Goal: Task Accomplishment & Management: Complete application form

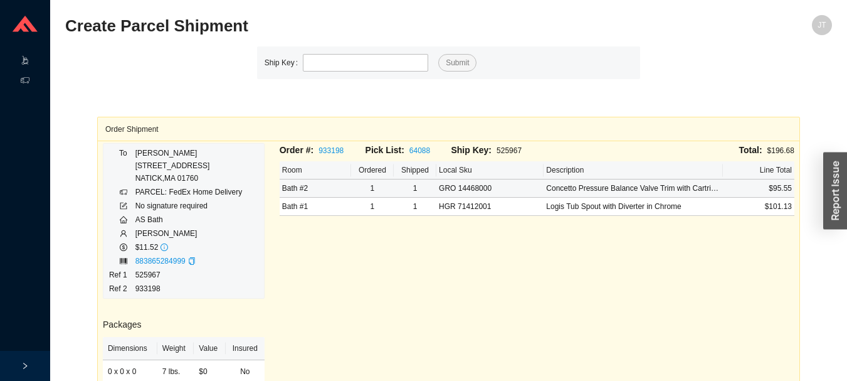
click at [22, 58] on icon ".warehouse-cart-packages-a{fill:none;stroke:currentColor;stroke-linecap:round;s…" at bounding box center [25, 60] width 9 height 9
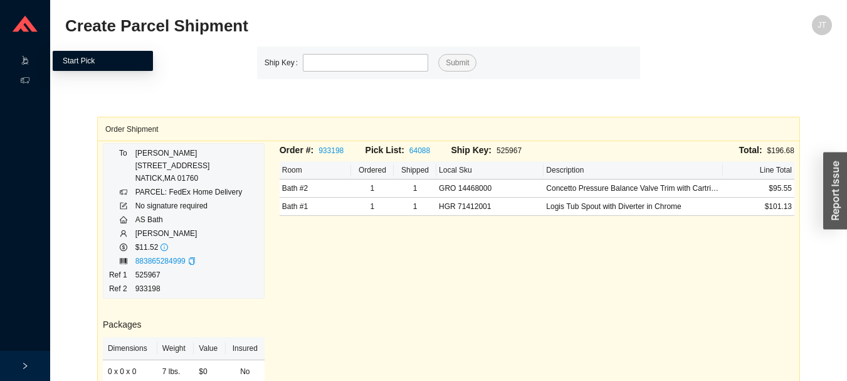
click at [89, 56] on link "Start Pick" at bounding box center [79, 60] width 32 height 9
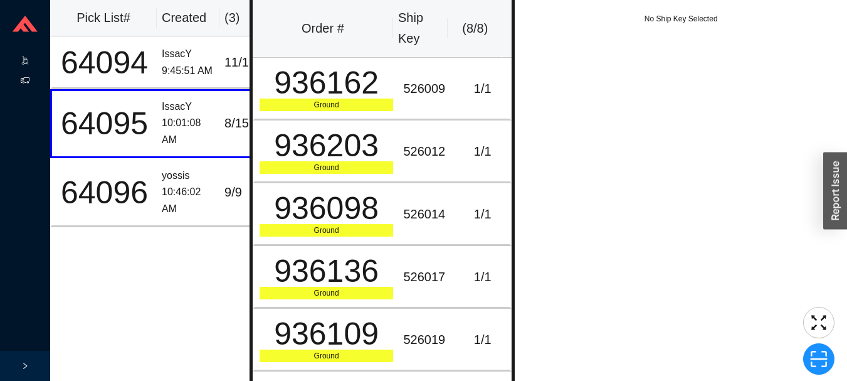
click at [30, 81] on div "Shipping" at bounding box center [25, 81] width 50 height 20
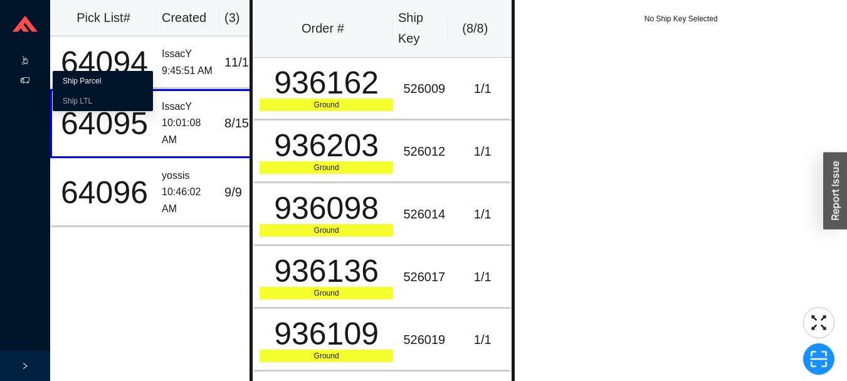
click at [96, 80] on link "Ship Parcel" at bounding box center [82, 81] width 38 height 9
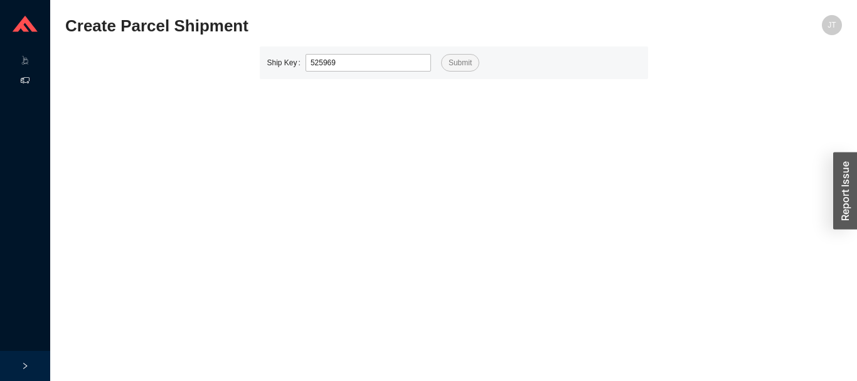
type input "525969"
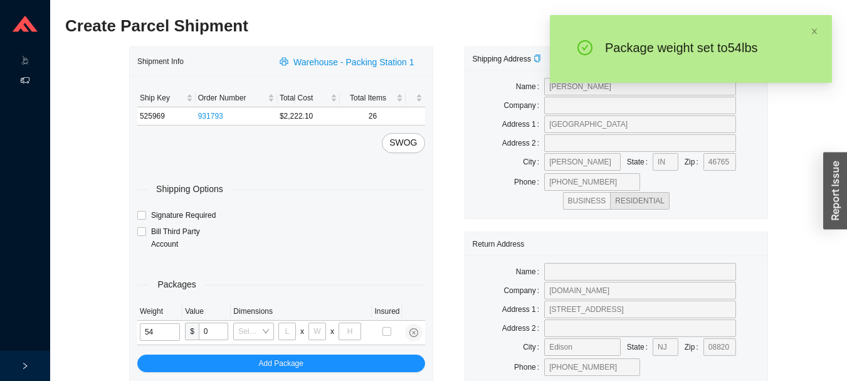
type input "53"
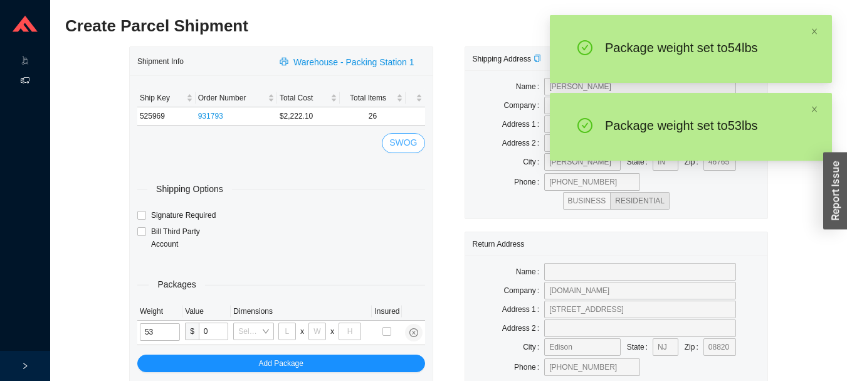
click at [409, 136] on span "SWOG" at bounding box center [403, 142] width 28 height 14
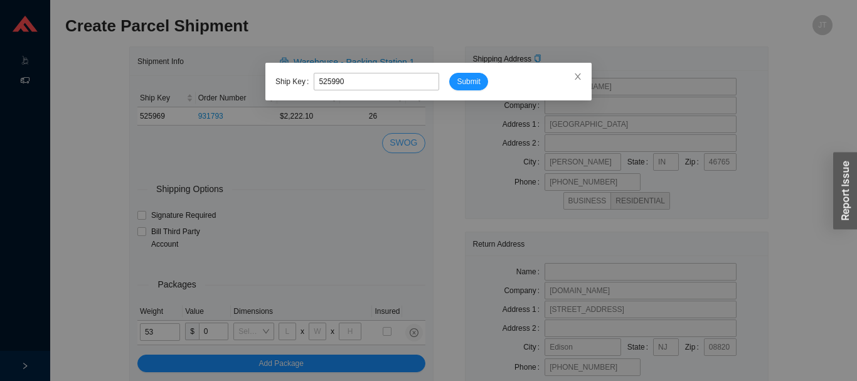
type input "525990"
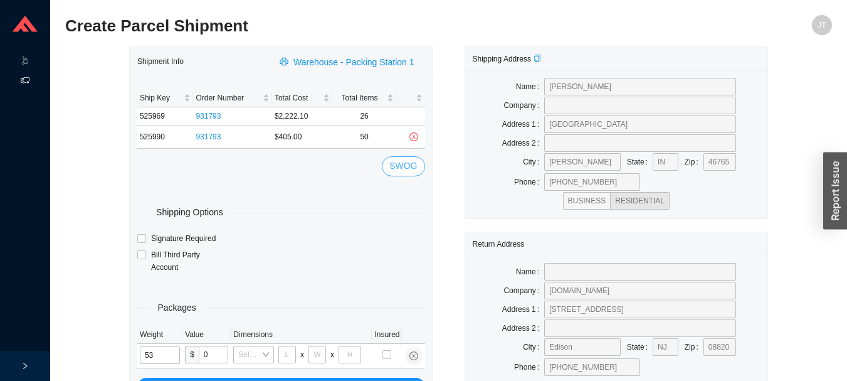
type input "26"
type input "20"
type input "12"
type input "53"
type input "18"
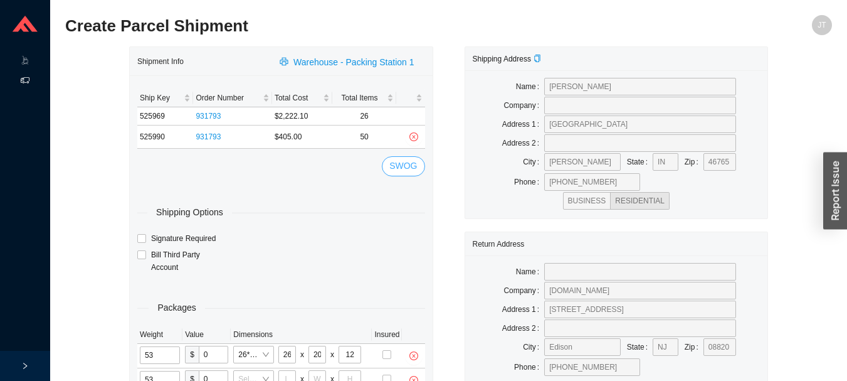
type input "12"
type input "6"
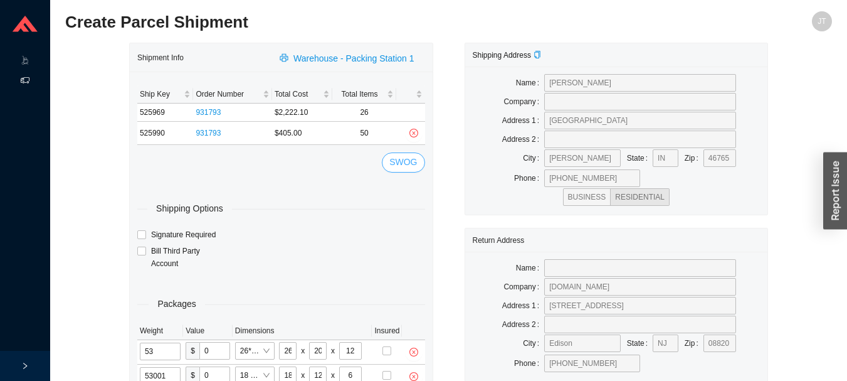
type input "53"
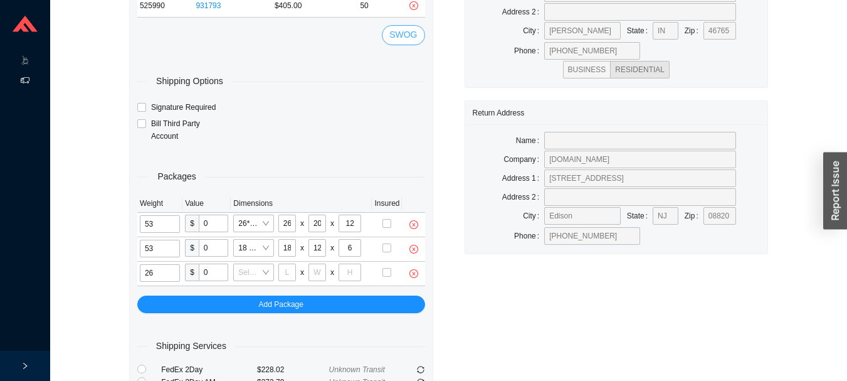
scroll to position [135, 0]
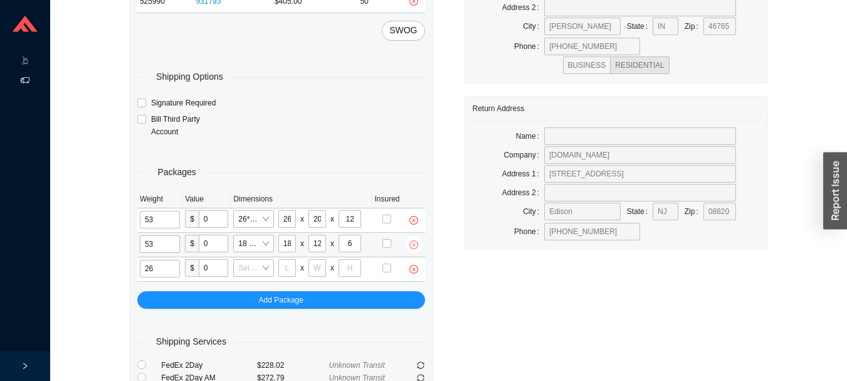
click at [416, 239] on button "button" at bounding box center [414, 245] width 18 height 18
type input "26"
type input "0"
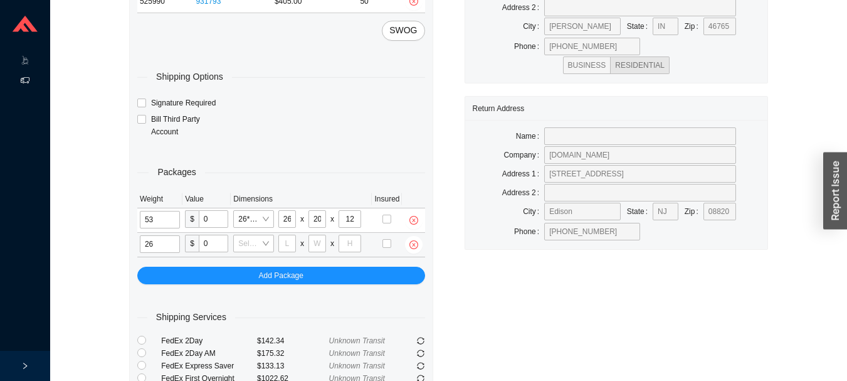
type input "18"
type input "12"
type input "6"
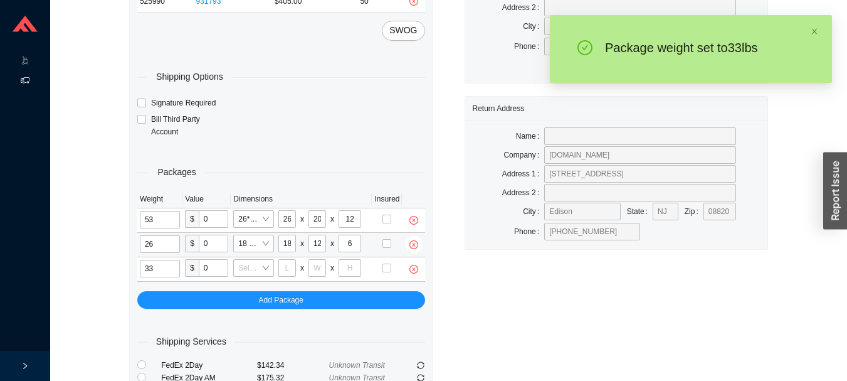
scroll to position [355, 0]
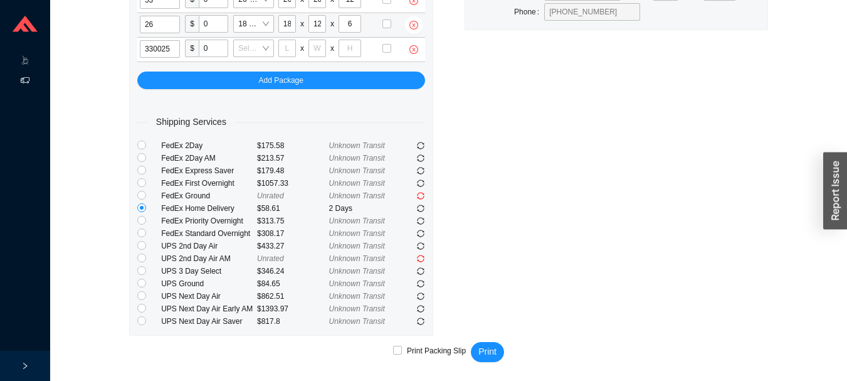
type input "33"
type input "28"
type input "16"
type input "7"
type input "33"
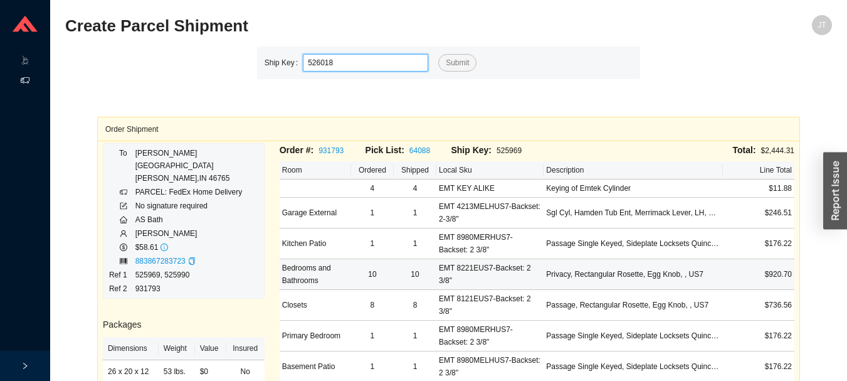
type input "526018"
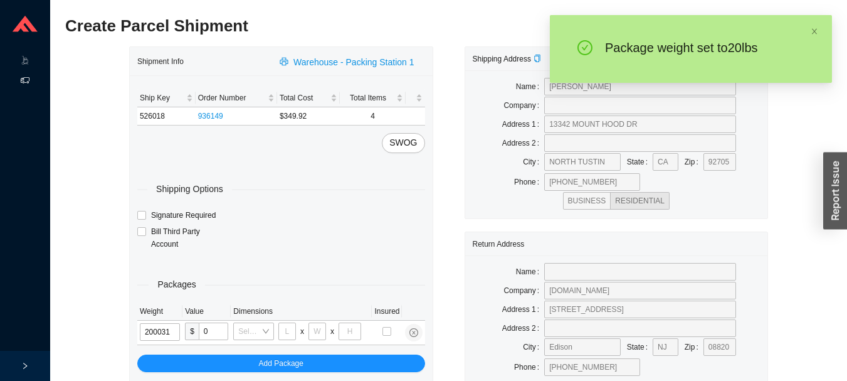
type input "20"
type input "24"
type input "16"
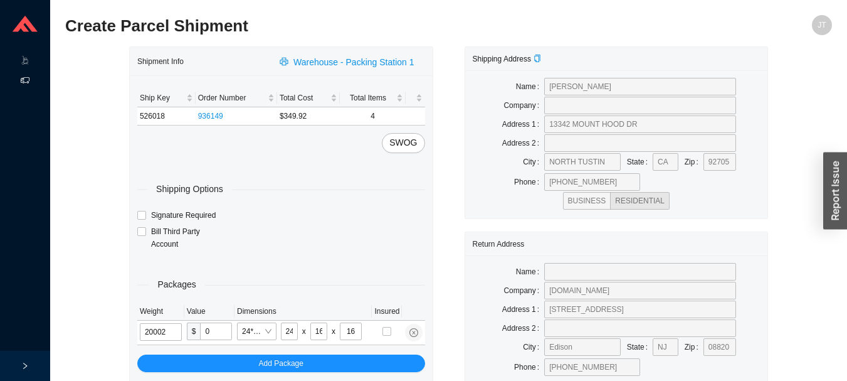
type input "20"
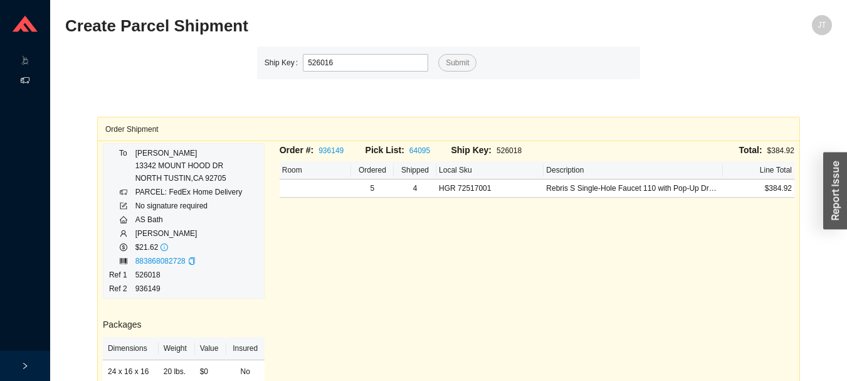
type input "526016"
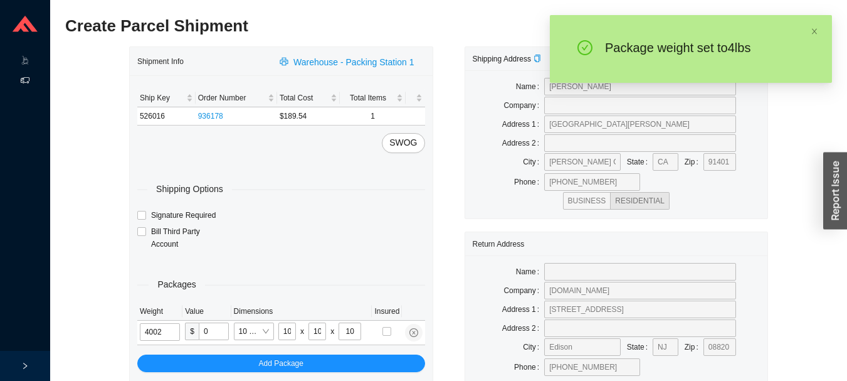
type input "4"
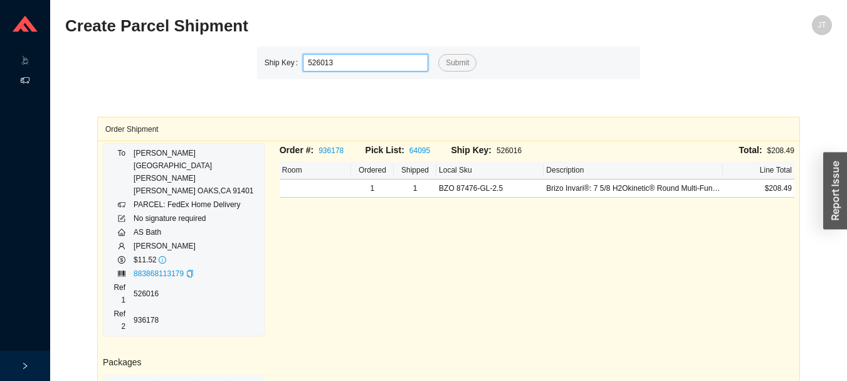
type input "526013"
click at [438, 54] on button "Submit" at bounding box center [457, 63] width 38 height 18
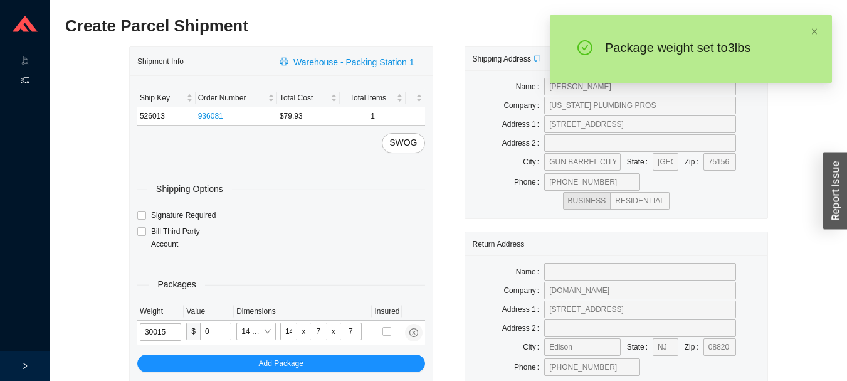
type input "3"
type input "8"
type input "3"
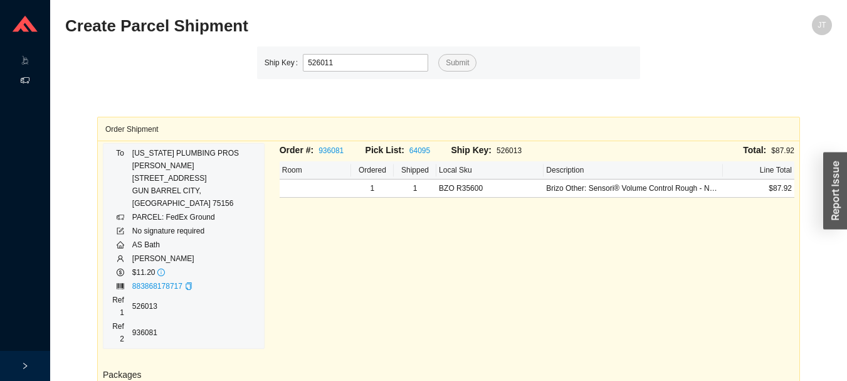
type input "526011"
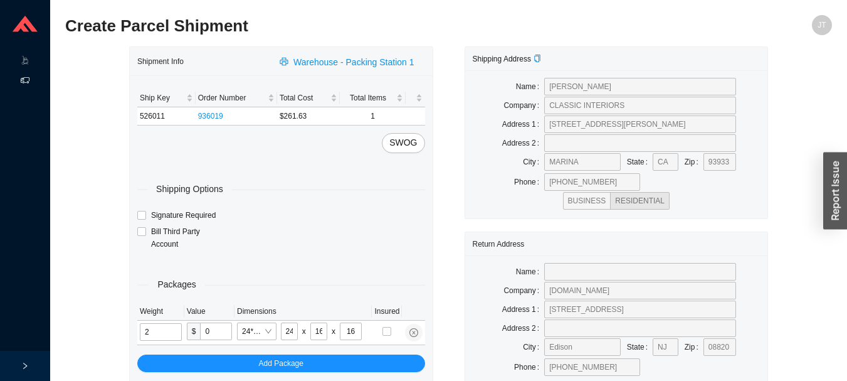
type input "11"
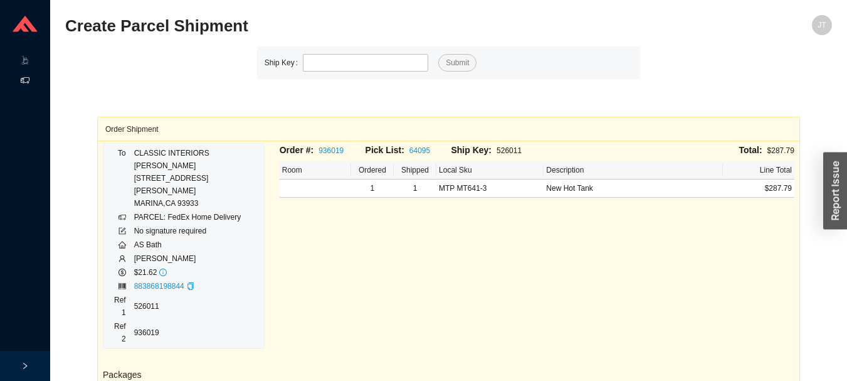
click at [347, 90] on div "Order Shipment To CLASSIC INTERIORS [PERSON_NAME] [STREET_ADDRESS][PERSON_NAME]…" at bounding box center [448, 328] width 703 height 498
click at [341, 68] on input "tel" at bounding box center [365, 63] width 125 height 18
type input "526015"
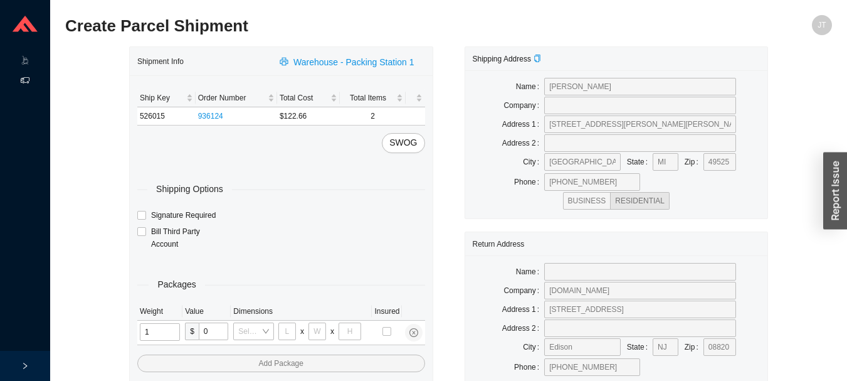
type input "15"
type input "8"
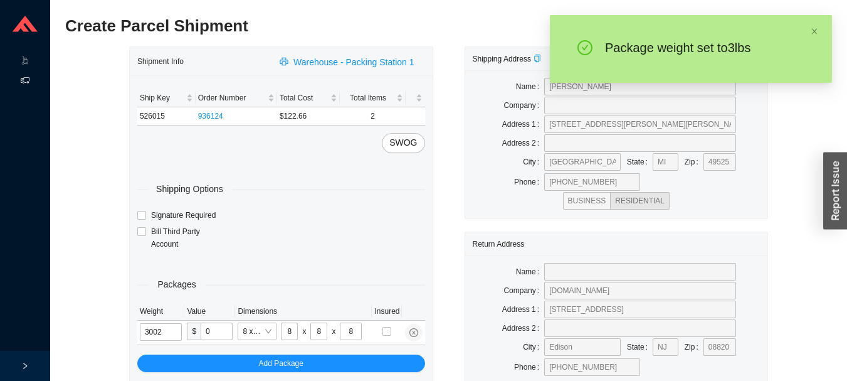
type input "3"
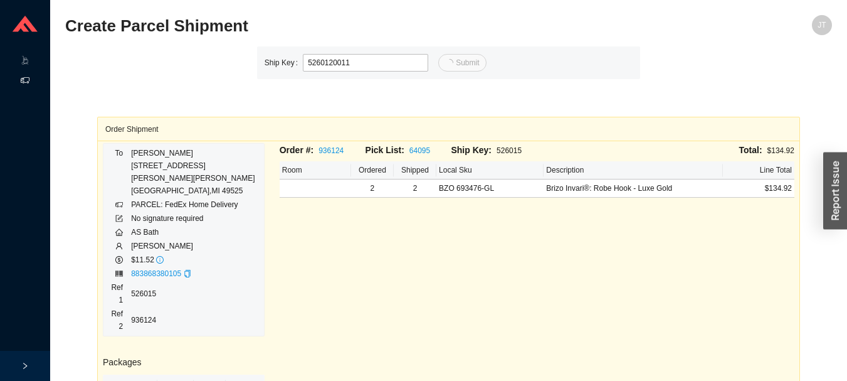
type input "11"
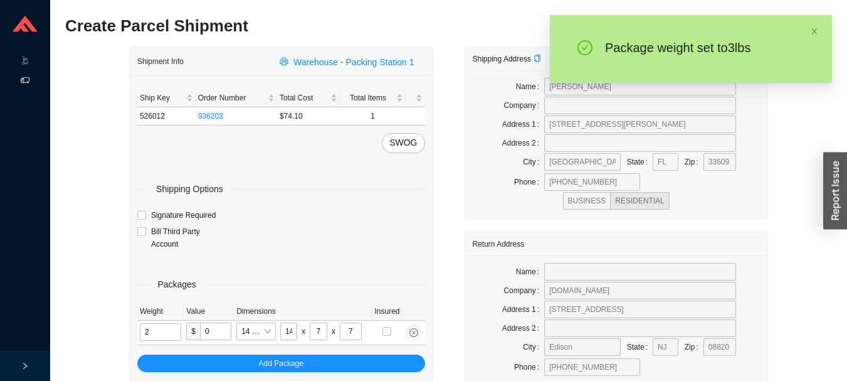
type input "3"
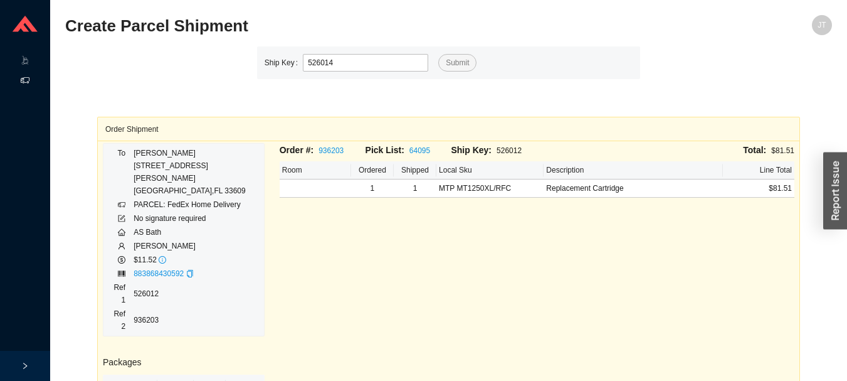
type input "526014"
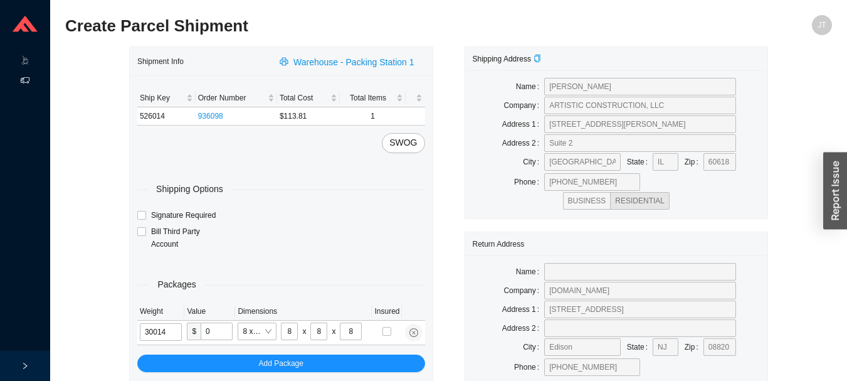
type input "3"
type input "5"
type input "3"
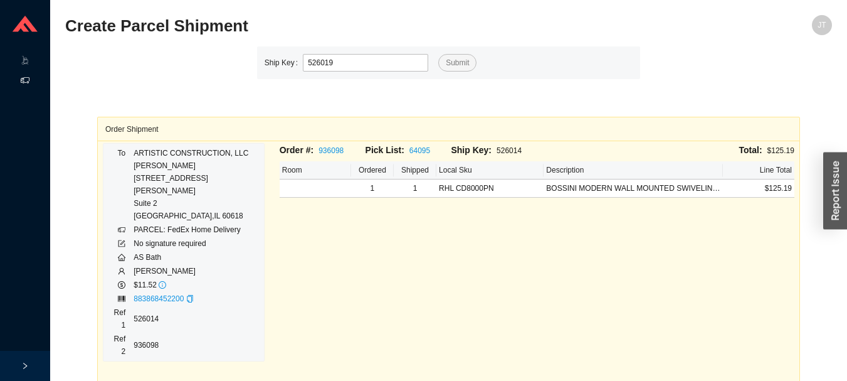
type input "526019"
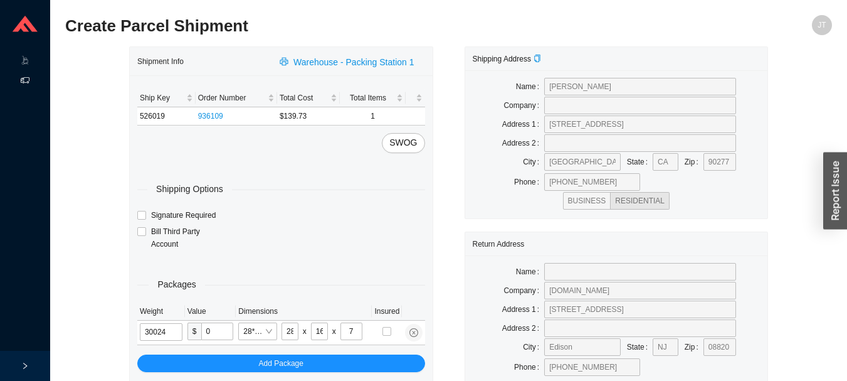
type input "3"
type input "19"
type input "6"
type input "3"
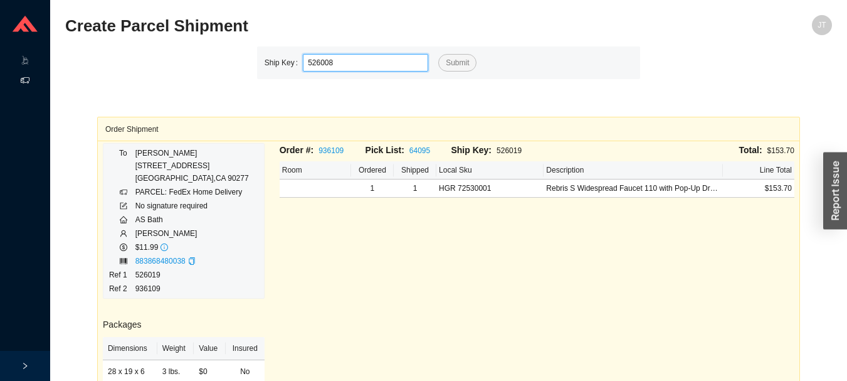
type input "526008"
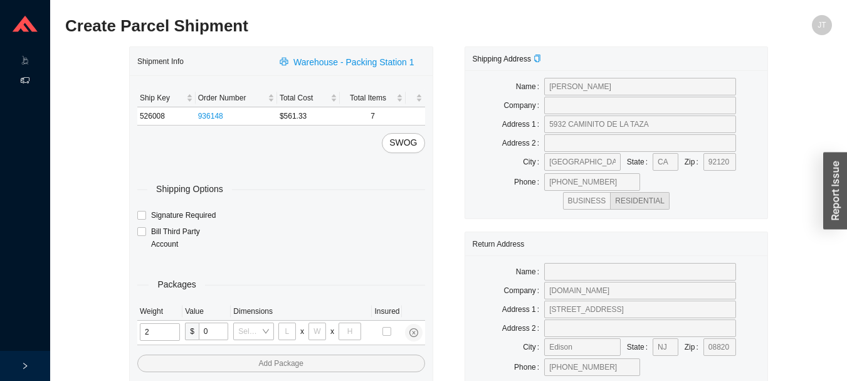
type input "21"
type input "18"
type input "12"
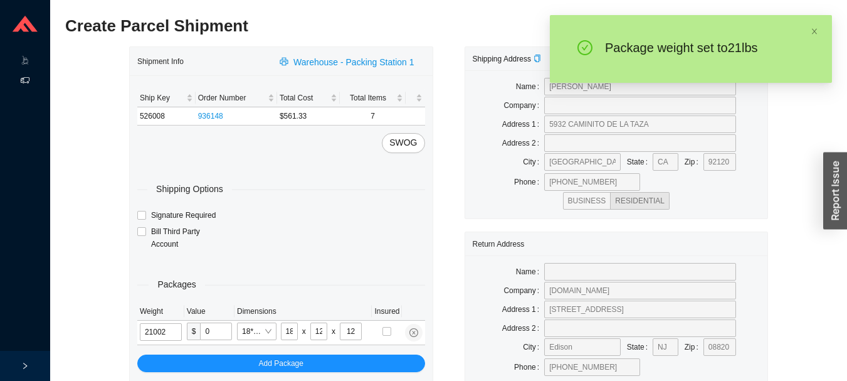
type input "21"
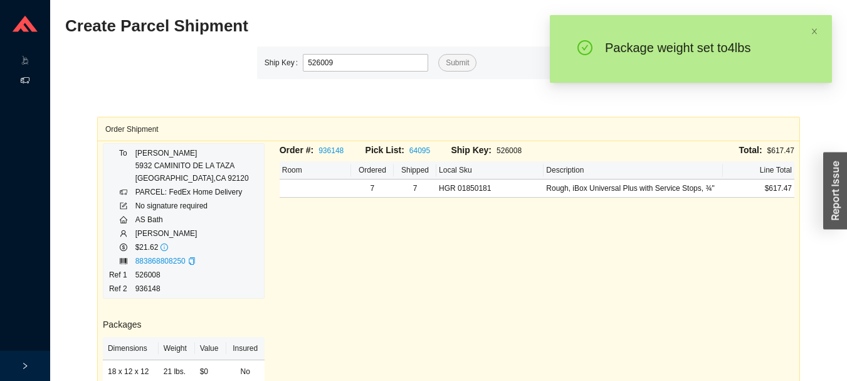
type input "526009"
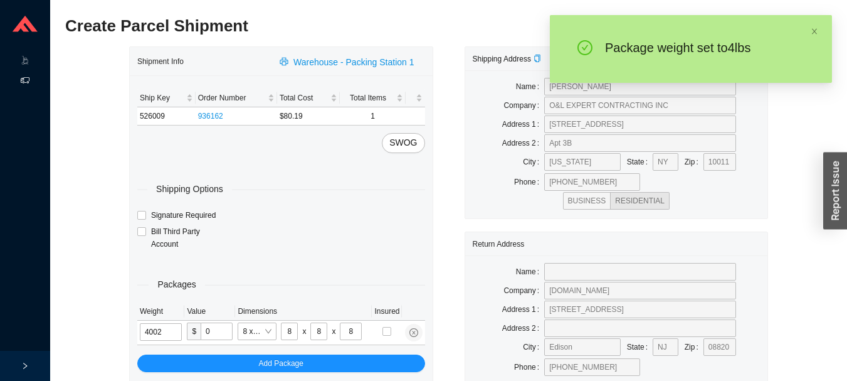
type input "4"
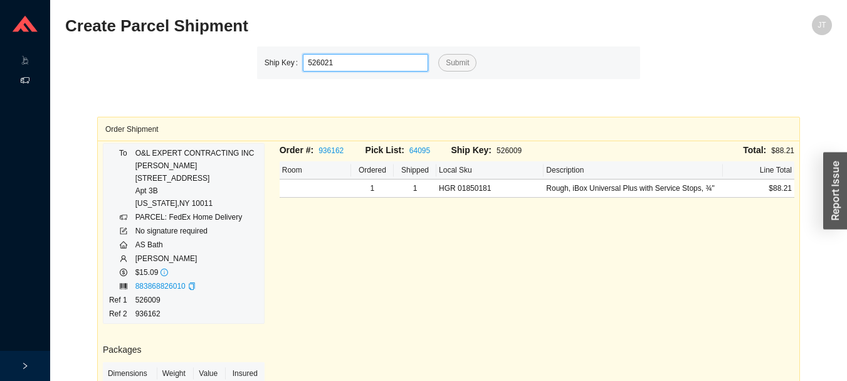
type input "526021"
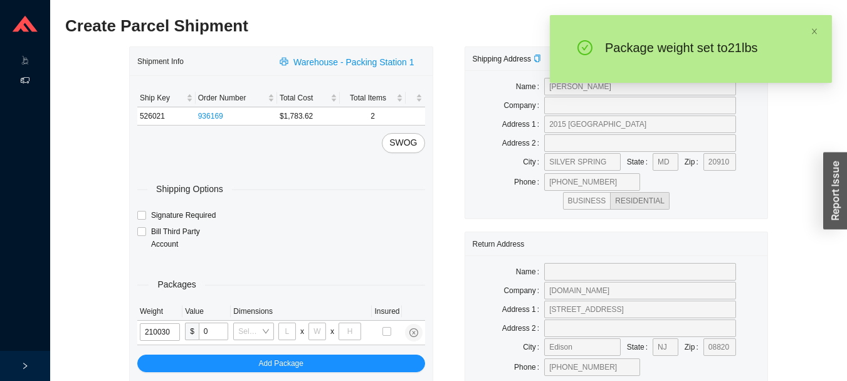
type input "21"
type input "26"
type input "20"
type input "12"
type input "21"
